Goal: Task Accomplishment & Management: Use online tool/utility

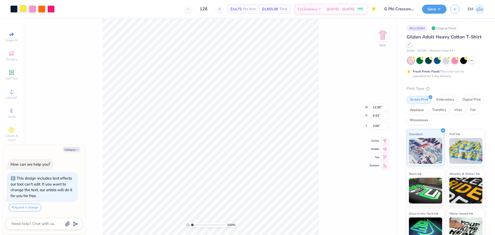
click at [22, 8] on div at bounding box center [23, 8] width 7 height 7
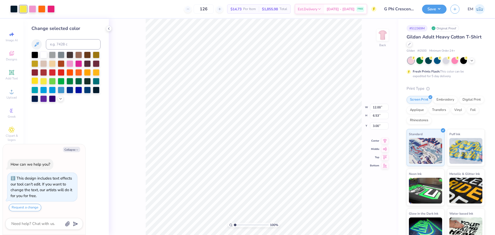
click at [36, 80] on div at bounding box center [34, 80] width 7 height 7
click at [90, 73] on div at bounding box center [87, 72] width 7 height 7
click at [97, 68] on div at bounding box center [65, 77] width 69 height 51
click at [95, 70] on div at bounding box center [96, 72] width 7 height 7
click at [35, 80] on div at bounding box center [34, 80] width 7 height 7
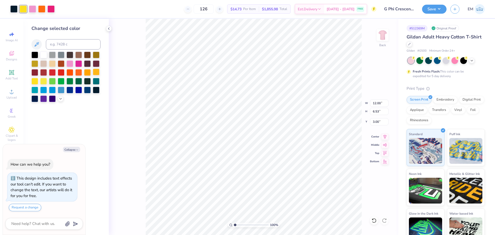
click at [97, 72] on div at bounding box center [96, 72] width 7 height 7
click at [85, 71] on div at bounding box center [87, 72] width 7 height 7
click at [42, 82] on div at bounding box center [43, 80] width 7 height 7
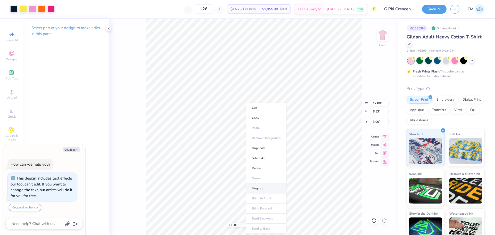
click at [272, 188] on li "Ungroup" at bounding box center [266, 188] width 40 height 10
click at [14, 10] on div at bounding box center [13, 8] width 7 height 7
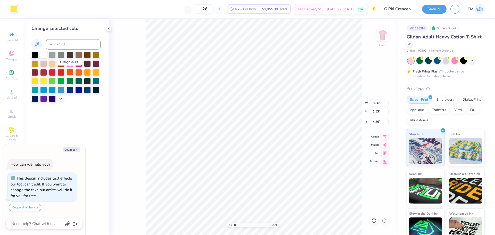
click at [70, 70] on div at bounding box center [70, 72] width 7 height 7
type textarea "x"
type input "0.29"
type input "1.28"
type input "4.22"
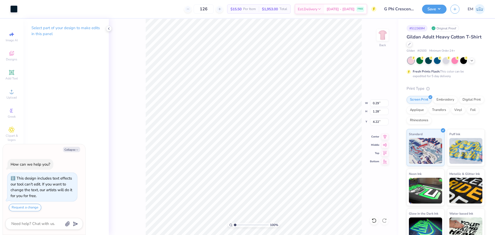
type textarea "x"
type input "0.22"
type input "1.19"
type input "4.24"
click at [12, 10] on div at bounding box center [13, 8] width 7 height 7
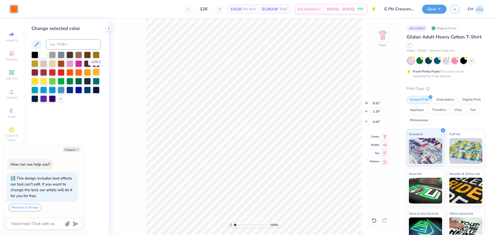
click at [93, 73] on div at bounding box center [96, 72] width 7 height 7
type textarea "x"
type input "1.00"
type input "1.56"
type input "3.74"
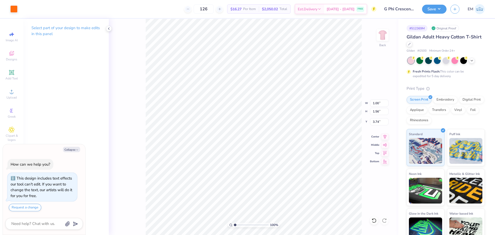
type textarea "x"
type input "3.75"
type textarea "x"
type input "0.95"
type input "1.49"
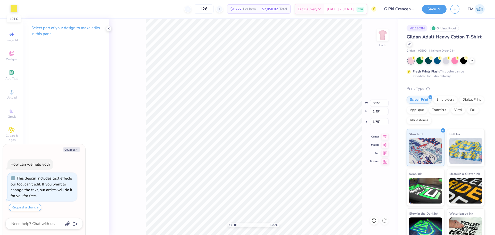
click at [15, 6] on div at bounding box center [13, 8] width 7 height 7
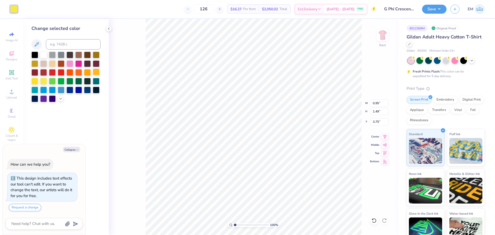
click at [97, 69] on div at bounding box center [96, 72] width 7 height 7
type textarea "x"
type input "0.38"
type input "0.48"
type input "6.99"
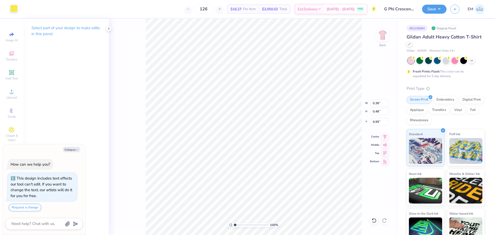
click at [17, 11] on div at bounding box center [13, 8] width 7 height 7
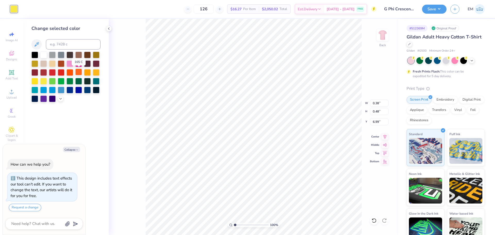
click at [77, 74] on div at bounding box center [78, 72] width 7 height 7
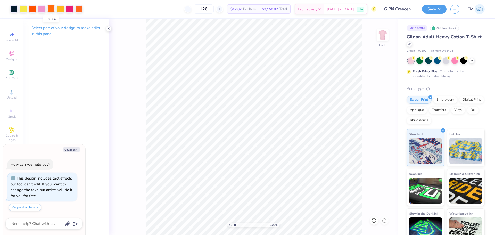
click at [48, 10] on div at bounding box center [50, 8] width 7 height 7
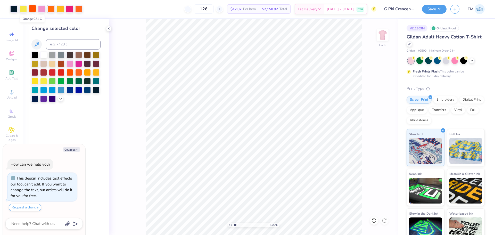
click at [35, 11] on div at bounding box center [32, 8] width 7 height 7
type textarea "x"
click at [70, 47] on input at bounding box center [73, 44] width 55 height 10
type input "1585"
click at [71, 9] on div at bounding box center [69, 8] width 7 height 7
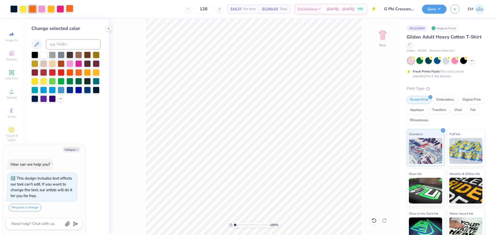
type textarea "x"
click at [68, 48] on input at bounding box center [73, 44] width 55 height 10
type input "1585"
click at [25, 5] on div at bounding box center [23, 8] width 7 height 7
type textarea "x"
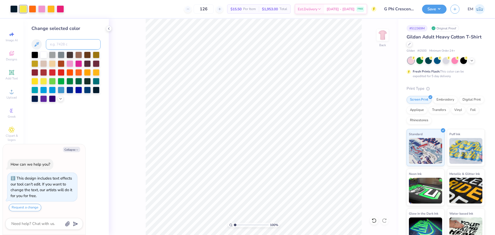
click at [59, 47] on input at bounding box center [73, 44] width 55 height 10
type input "1235"
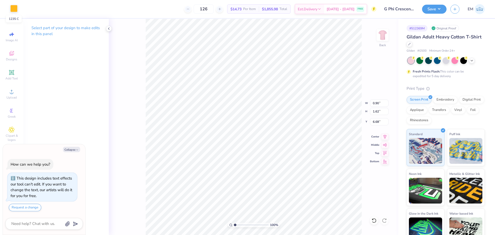
click at [15, 6] on div at bounding box center [13, 8] width 7 height 7
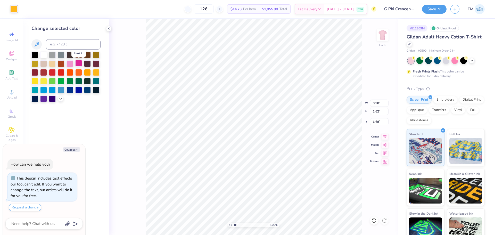
click at [78, 63] on div at bounding box center [78, 63] width 7 height 7
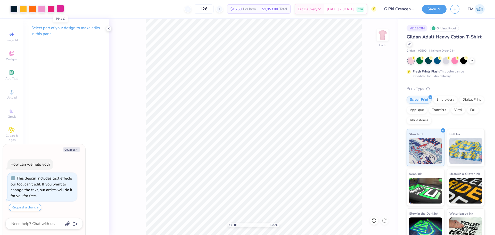
click at [61, 9] on div at bounding box center [60, 8] width 7 height 7
type textarea "x"
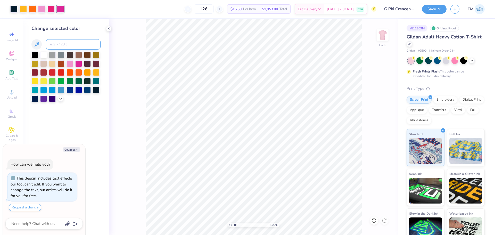
click at [64, 46] on input at bounding box center [73, 44] width 55 height 10
type input "213"
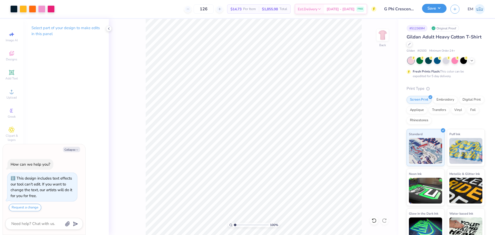
click at [444, 7] on button "Save" at bounding box center [434, 8] width 25 height 9
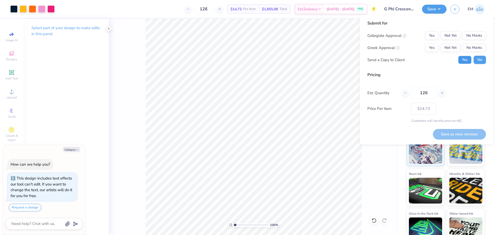
click at [464, 59] on button "Yes" at bounding box center [464, 60] width 13 height 8
type textarea "x"
click at [437, 48] on button "Yes" at bounding box center [431, 48] width 13 height 8
click at [473, 33] on button "No Marks" at bounding box center [474, 35] width 23 height 8
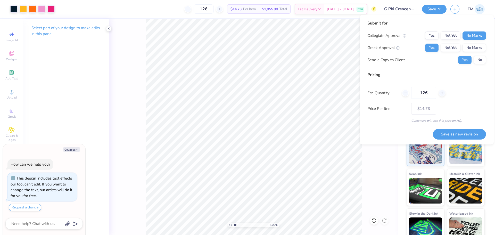
click at [471, 134] on button "Save as new revision" at bounding box center [459, 134] width 53 height 11
type input "$14.73"
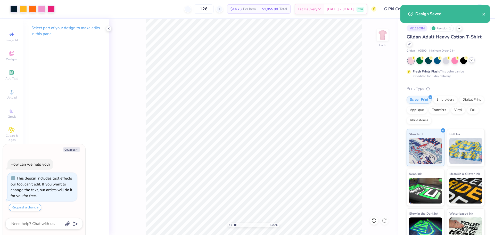
click at [475, 61] on div at bounding box center [472, 60] width 6 height 6
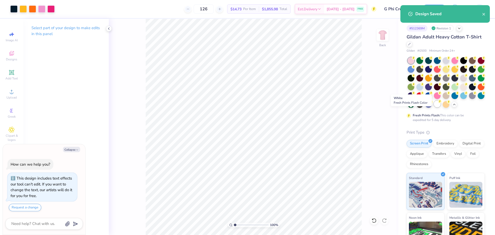
click at [434, 107] on div at bounding box center [437, 104] width 7 height 7
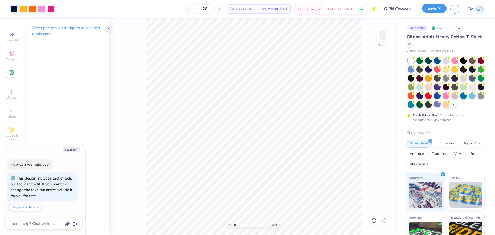
click at [435, 13] on button "Save" at bounding box center [434, 8] width 25 height 9
type textarea "x"
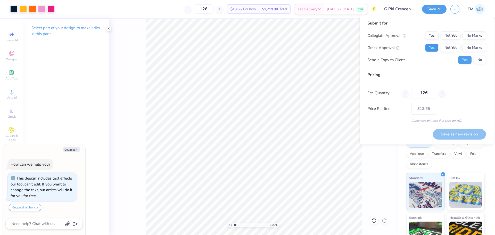
click at [433, 47] on button "Yes" at bounding box center [431, 48] width 13 height 8
click at [470, 38] on button "No Marks" at bounding box center [474, 35] width 23 height 8
drag, startPoint x: 471, startPoint y: 135, endPoint x: 456, endPoint y: 127, distance: 17.0
click at [471, 134] on button "Save as new revision" at bounding box center [459, 134] width 53 height 11
type input "$13.65"
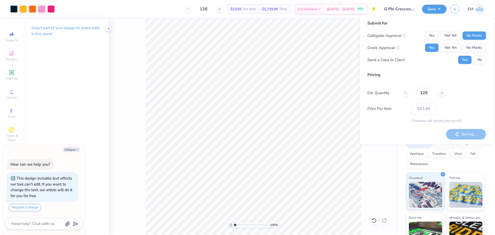
type textarea "x"
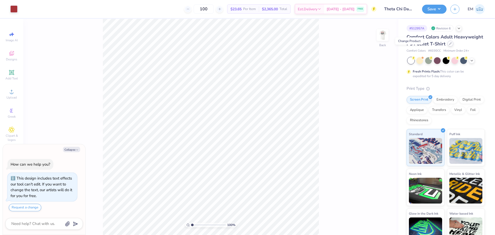
click at [449, 45] on icon at bounding box center [450, 43] width 3 height 3
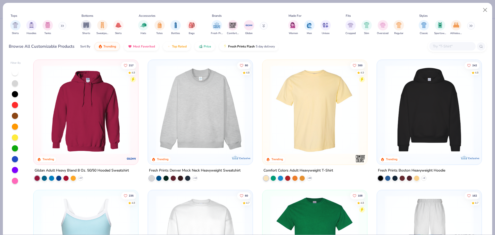
click at [76, 110] on img at bounding box center [86, 109] width 94 height 89
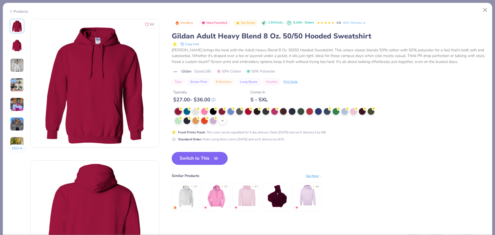
click at [223, 122] on icon at bounding box center [223, 121] width 4 height 4
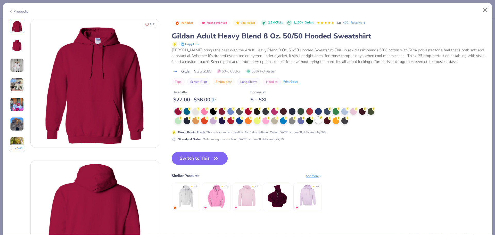
click at [318, 121] on div at bounding box center [318, 120] width 7 height 7
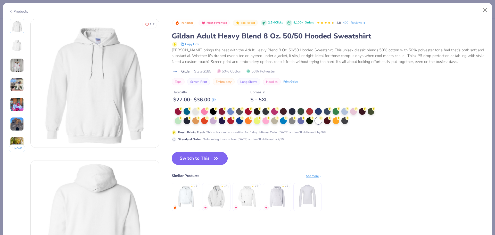
click at [216, 154] on button "Switch to This" at bounding box center [200, 158] width 56 height 13
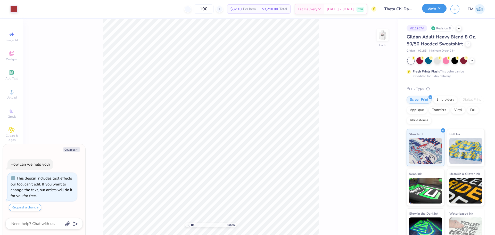
click at [436, 7] on button "Save" at bounding box center [434, 8] width 25 height 9
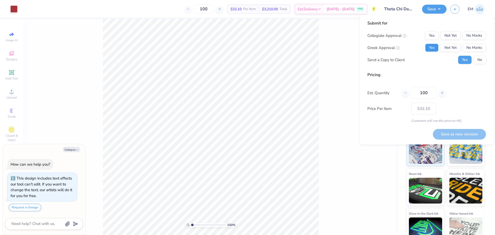
click at [434, 50] on button "Yes" at bounding box center [431, 48] width 13 height 8
click at [477, 35] on button "No Marks" at bounding box center [474, 35] width 23 height 8
click at [479, 59] on button "No" at bounding box center [480, 60] width 12 height 8
type textarea "x"
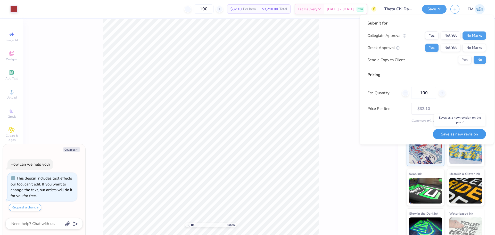
click at [469, 135] on button "Save as new revision" at bounding box center [459, 134] width 53 height 11
type input "$32.10"
type textarea "x"
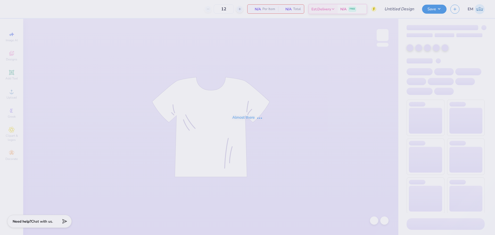
type input "Beta Sig Parents Weekend 2025"
type input "24"
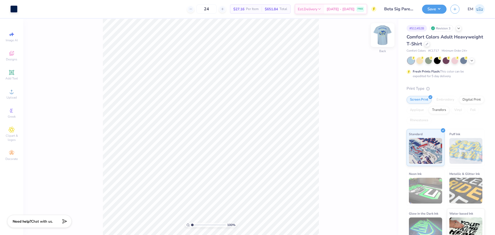
click at [386, 37] on img at bounding box center [382, 35] width 21 height 21
click at [14, 9] on div at bounding box center [13, 8] width 7 height 7
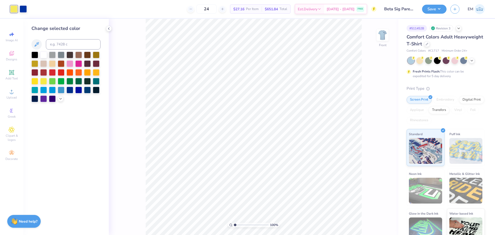
click at [44, 53] on div at bounding box center [43, 55] width 7 height 7
click at [433, 7] on button "Save" at bounding box center [434, 8] width 25 height 9
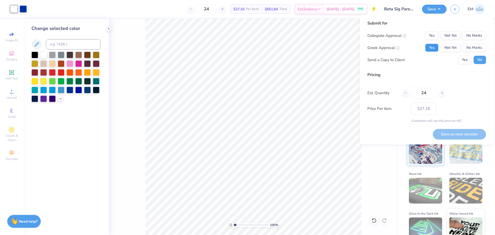
click at [434, 48] on button "Yes" at bounding box center [431, 48] width 13 height 8
click at [475, 44] on button "No Marks" at bounding box center [474, 48] width 23 height 8
click at [474, 36] on button "No Marks" at bounding box center [474, 35] width 23 height 8
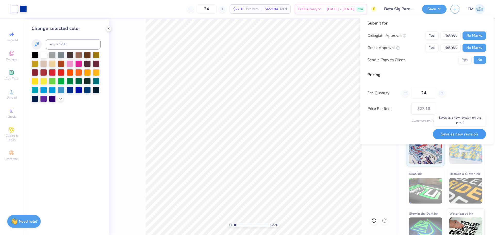
click at [469, 138] on button "Save as new revision" at bounding box center [459, 134] width 53 height 11
type input "$27.16"
